Goal: Task Accomplishment & Management: Manage account settings

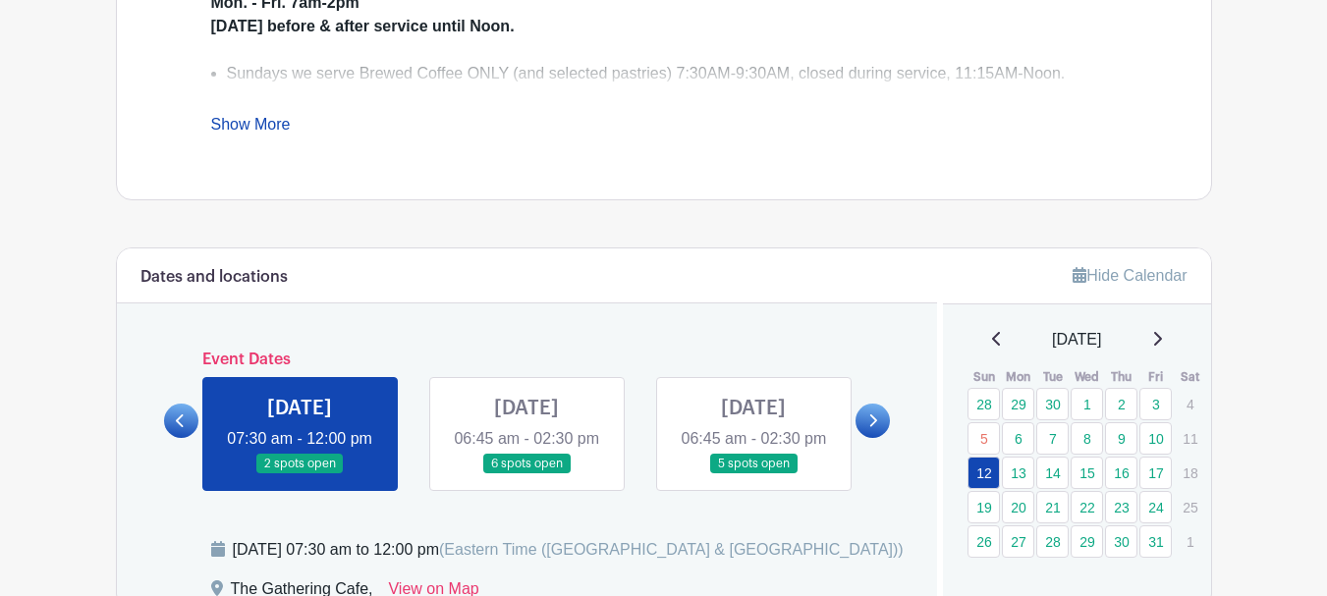
scroll to position [982, 0]
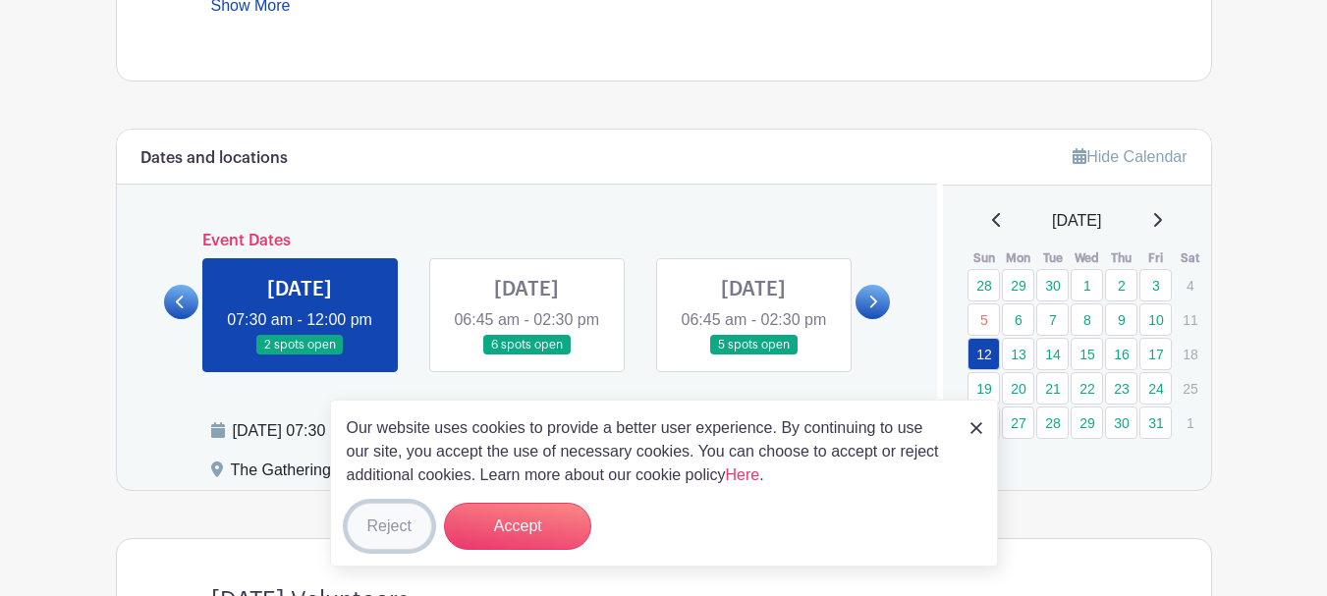
click at [390, 532] on button "Reject" at bounding box center [389, 526] width 85 height 47
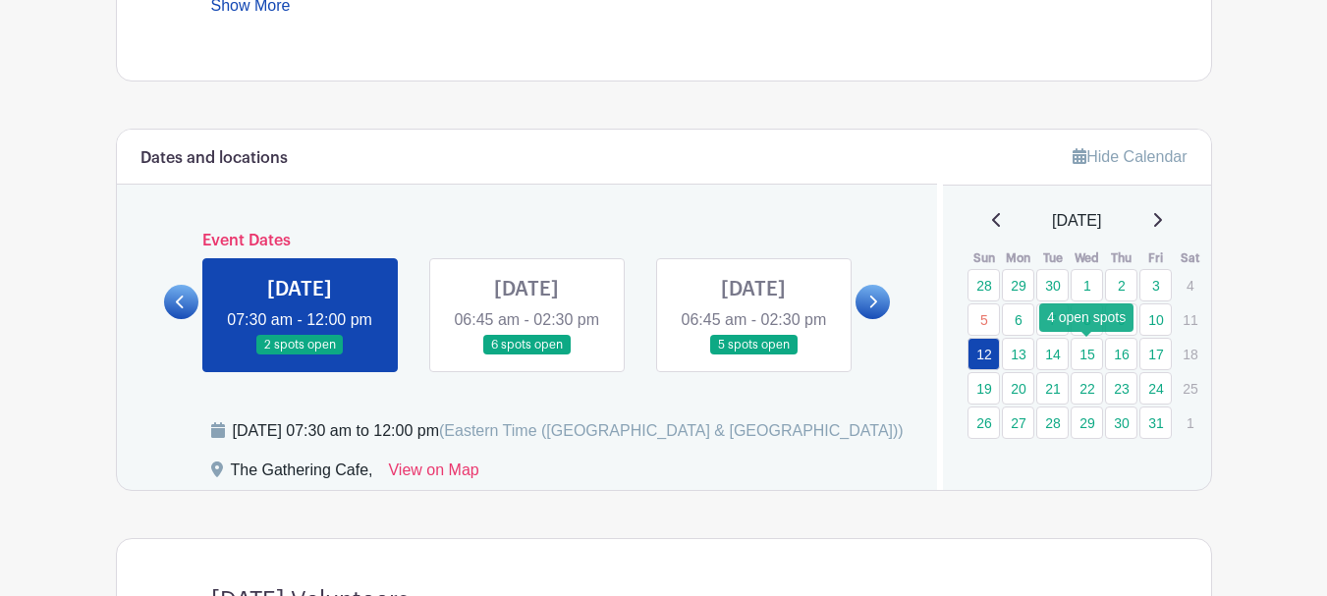
click at [1085, 359] on link "15" at bounding box center [1087, 354] width 32 height 32
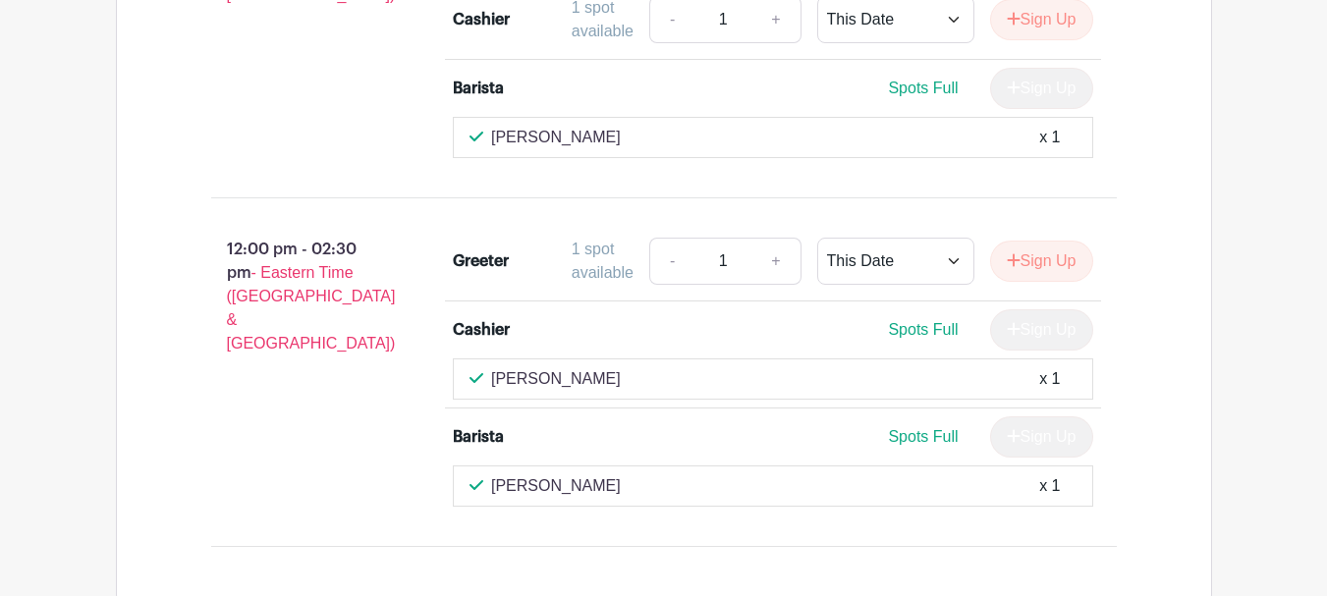
scroll to position [2161, 0]
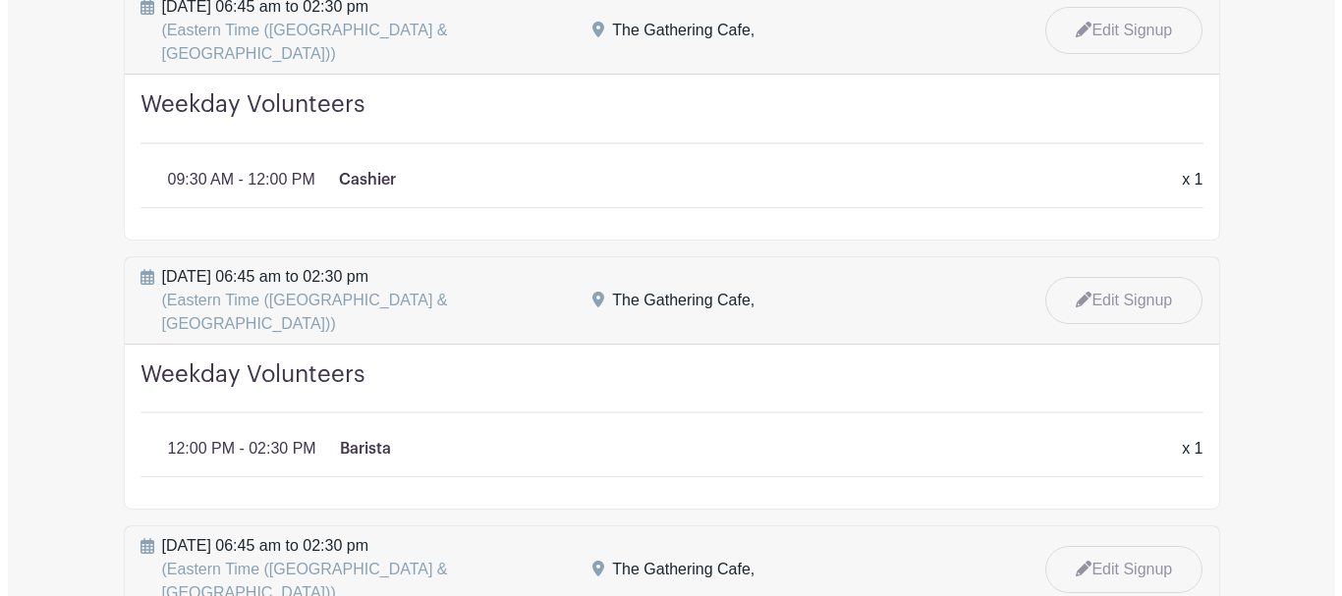
scroll to position [2063, 0]
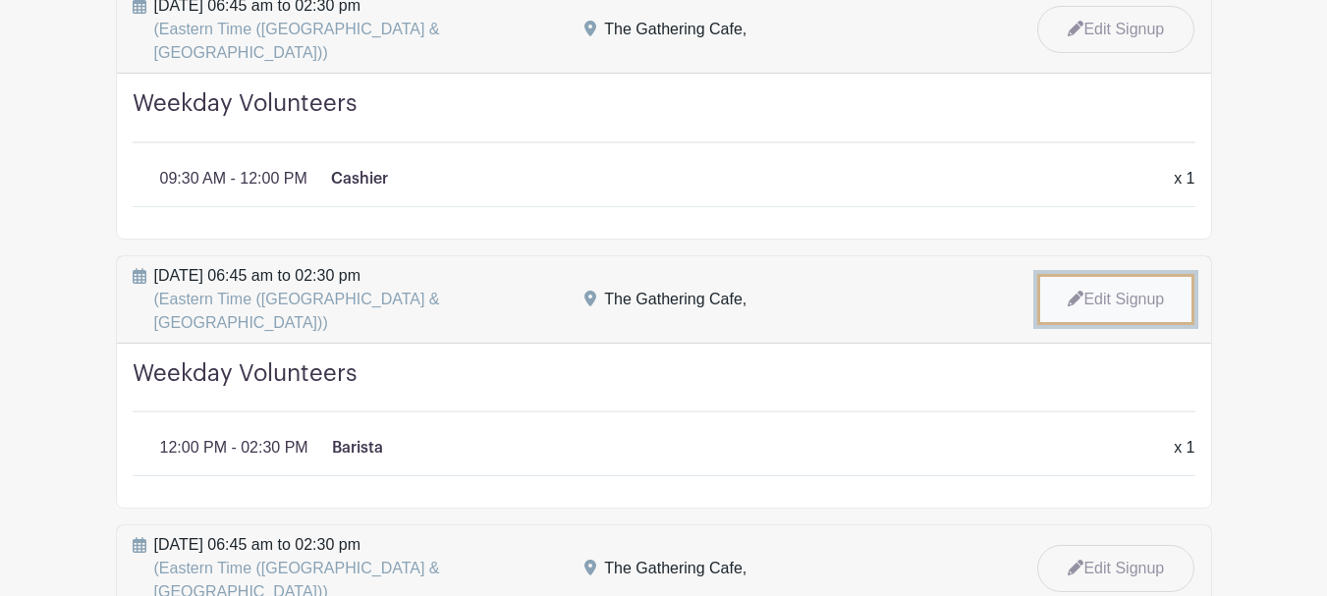
click at [1126, 274] on link "Edit Signup" at bounding box center [1115, 299] width 157 height 51
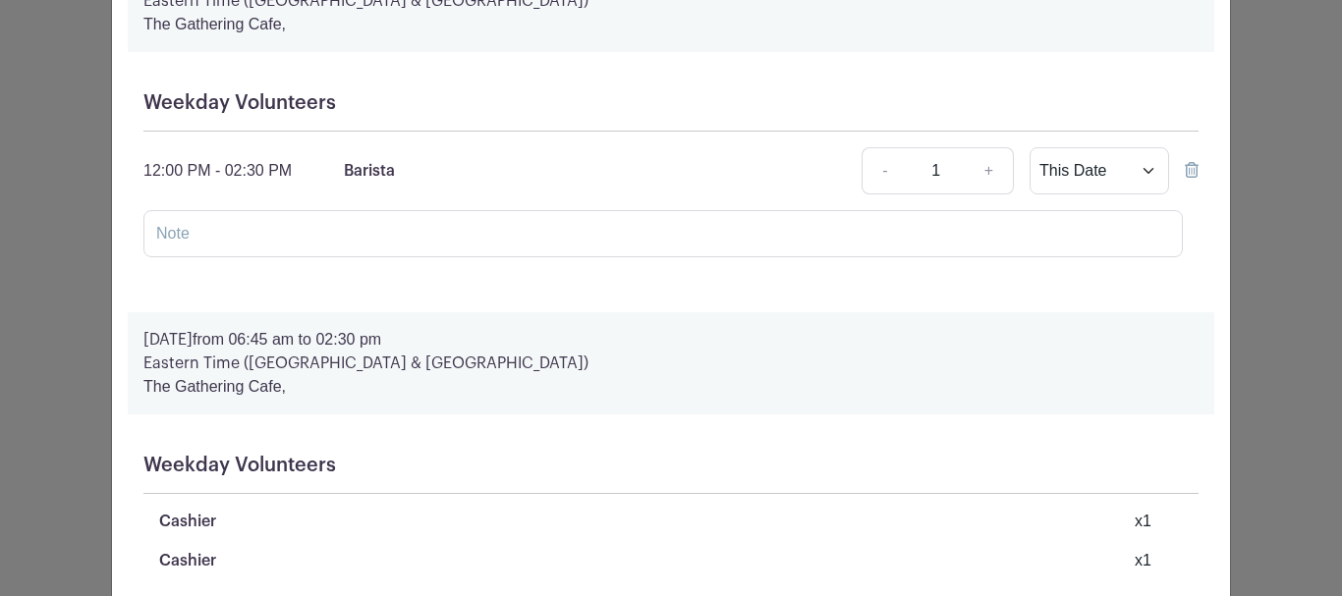
scroll to position [98, 0]
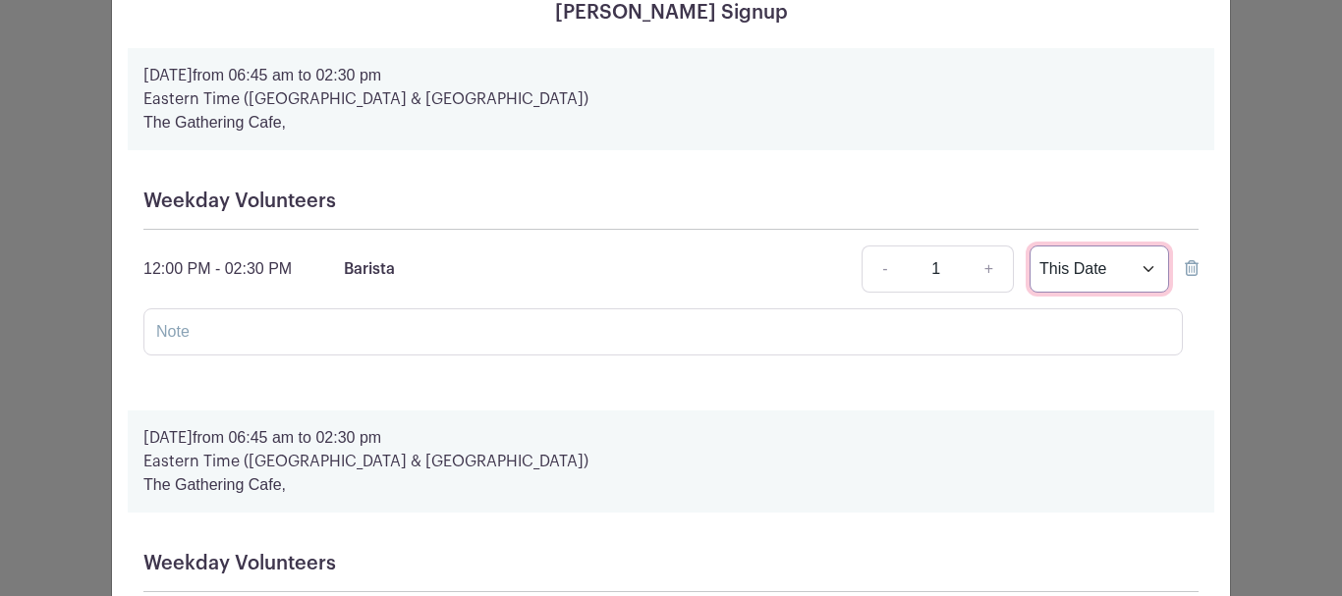
click at [1146, 271] on select "This Date Select Dates" at bounding box center [1098, 269] width 139 height 47
click at [1186, 268] on icon at bounding box center [1192, 268] width 14 height 16
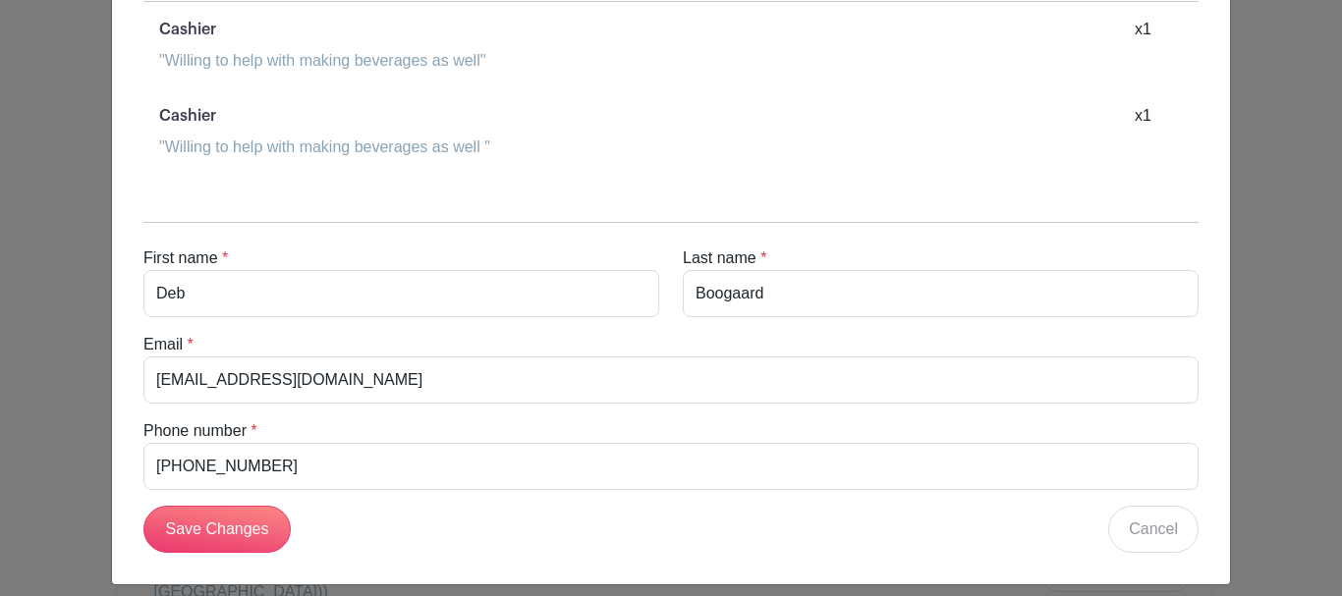
scroll to position [2299, 0]
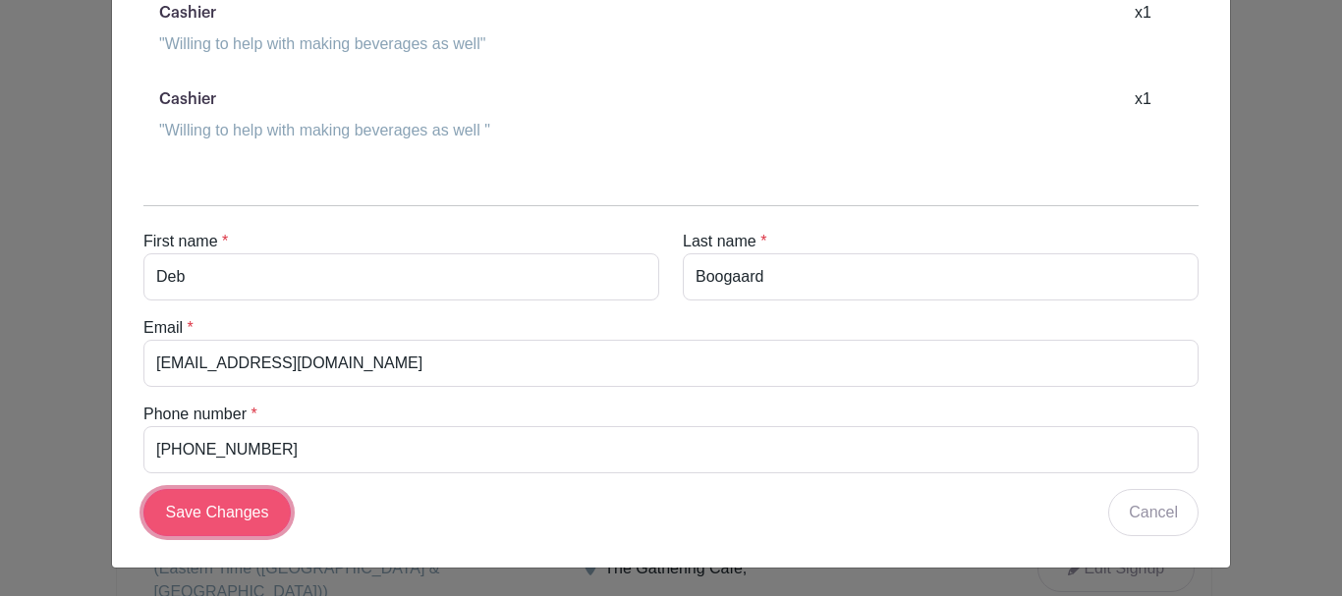
click at [220, 507] on input "Save Changes" at bounding box center [216, 512] width 147 height 47
